Goal: Find specific page/section: Find specific page/section

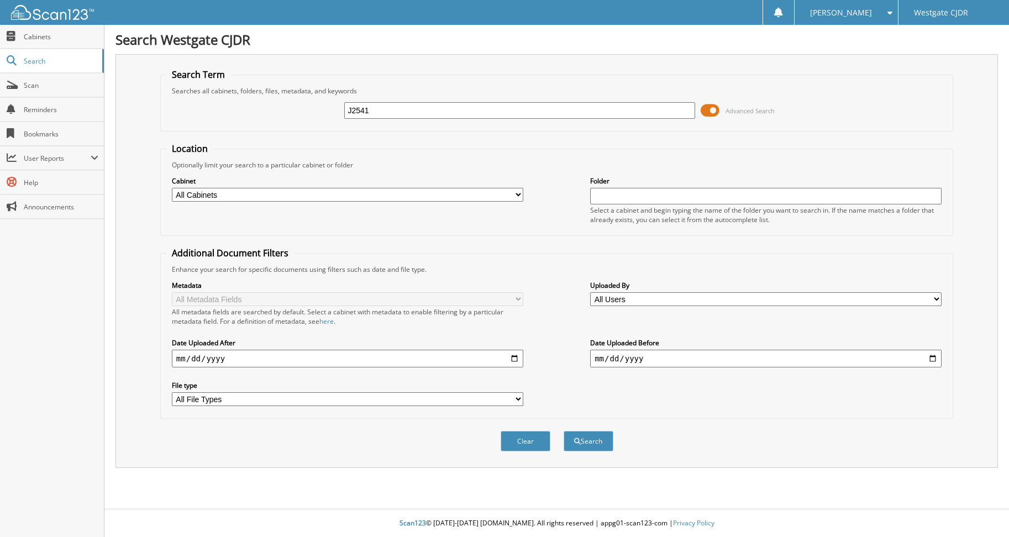
type input "J2541"
click at [563, 431] on button "Search" at bounding box center [588, 441] width 50 height 20
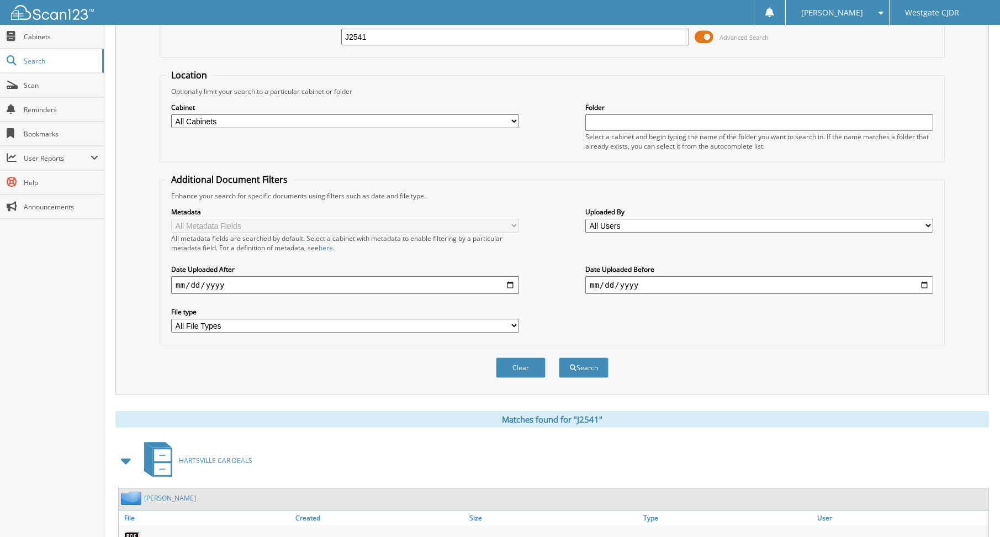
scroll to position [142, 0]
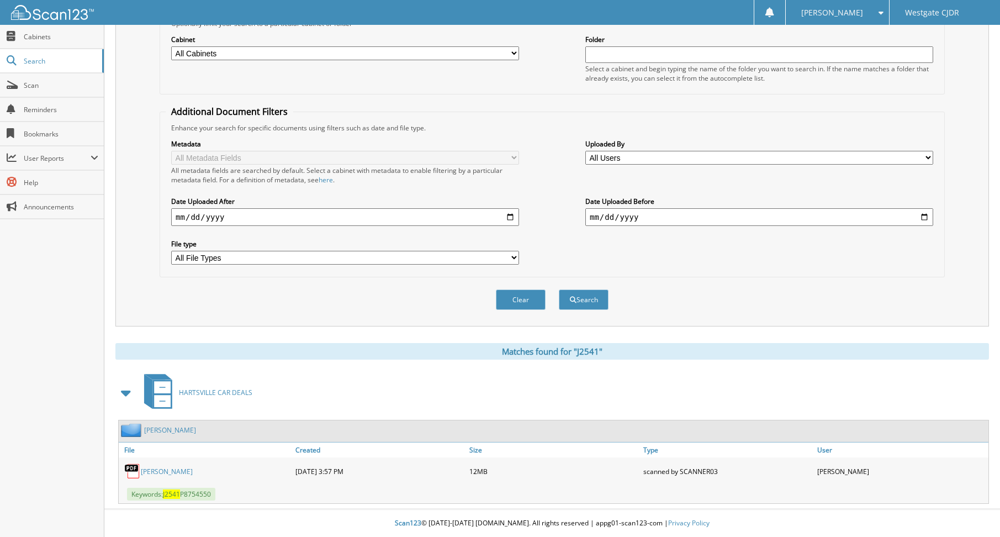
click at [141, 470] on link "[PERSON_NAME]" at bounding box center [167, 471] width 52 height 9
